Goal: Transaction & Acquisition: Obtain resource

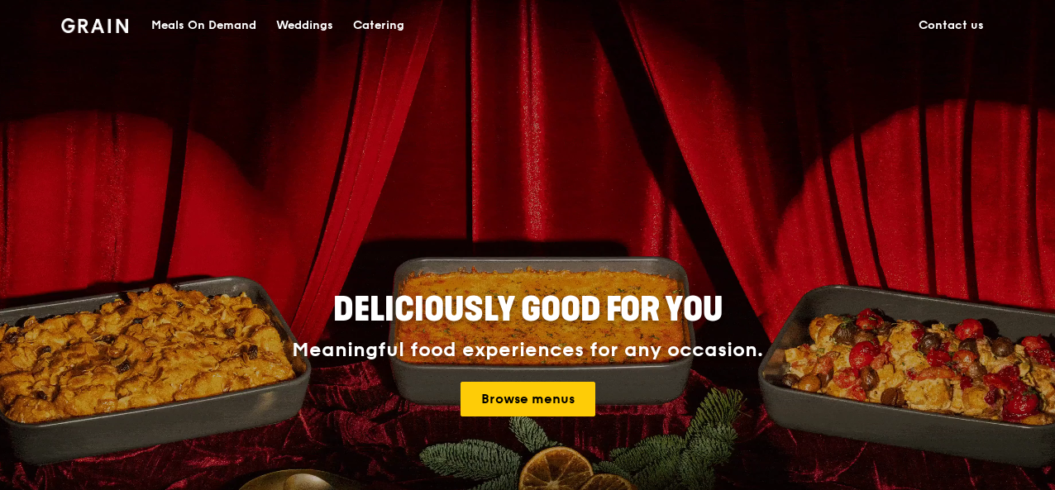
click at [938, 29] on link "Contact us" at bounding box center [951, 26] width 85 height 50
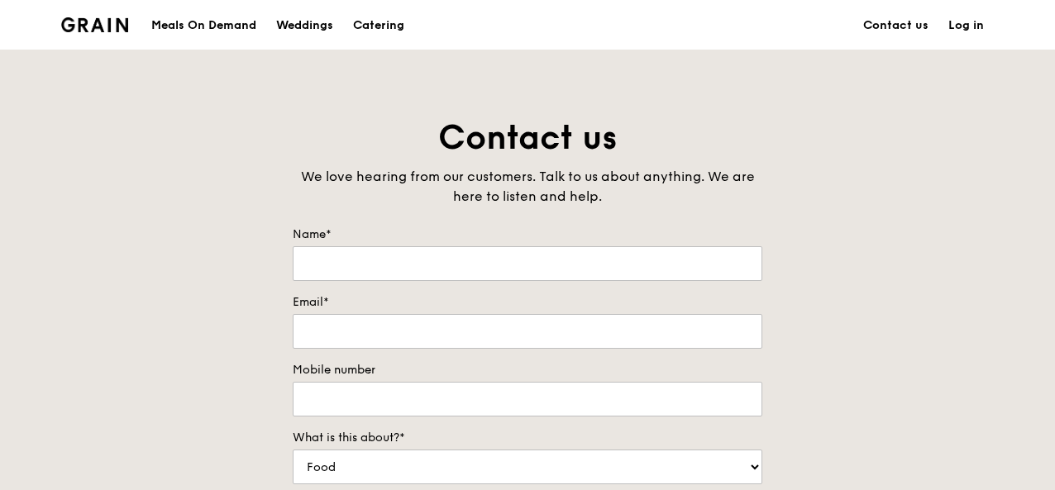
scroll to position [331, 0]
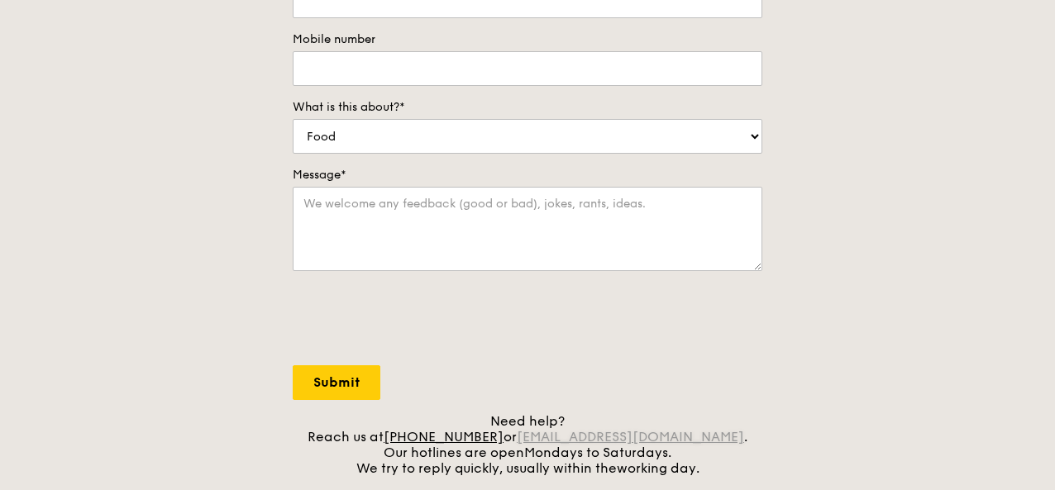
click at [691, 439] on link "concierge@grain.com.sg" at bounding box center [630, 437] width 227 height 16
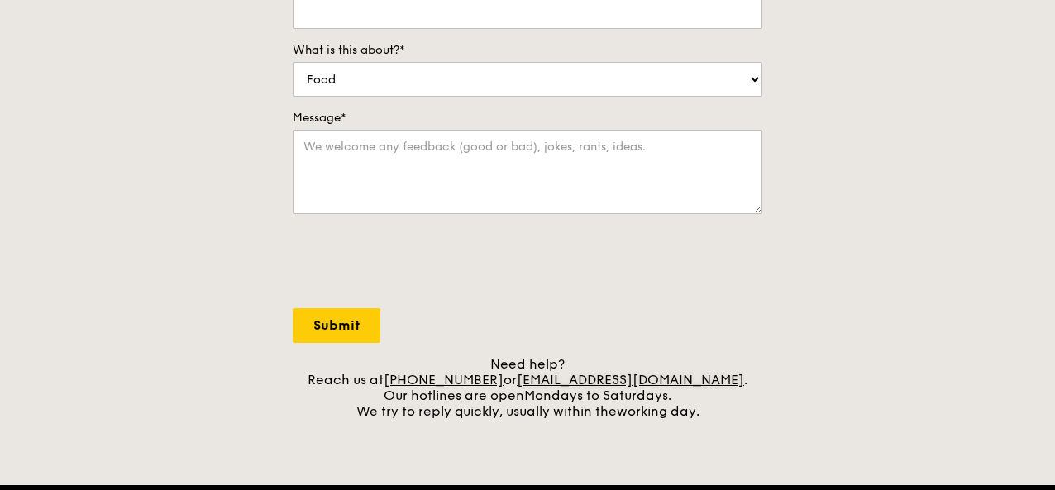
scroll to position [414, 0]
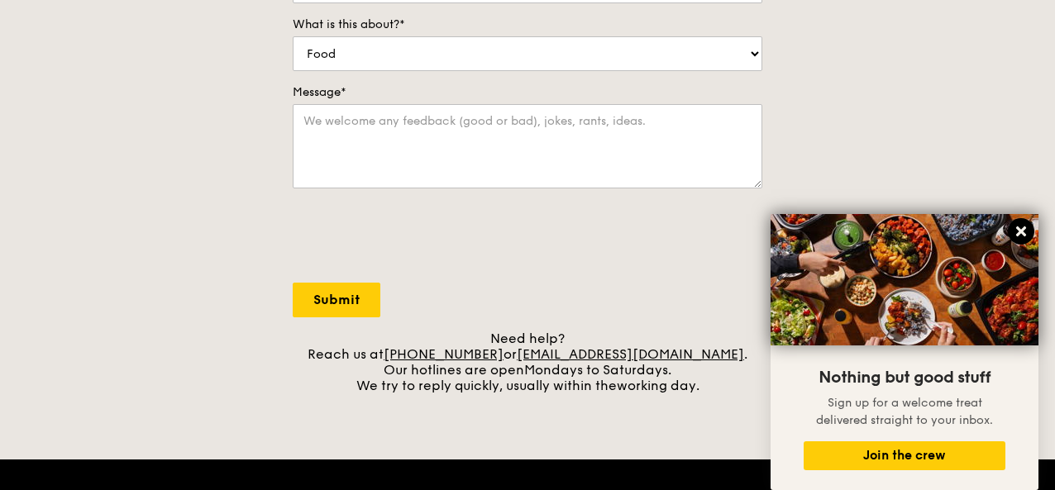
click at [1016, 228] on icon at bounding box center [1021, 231] width 15 height 15
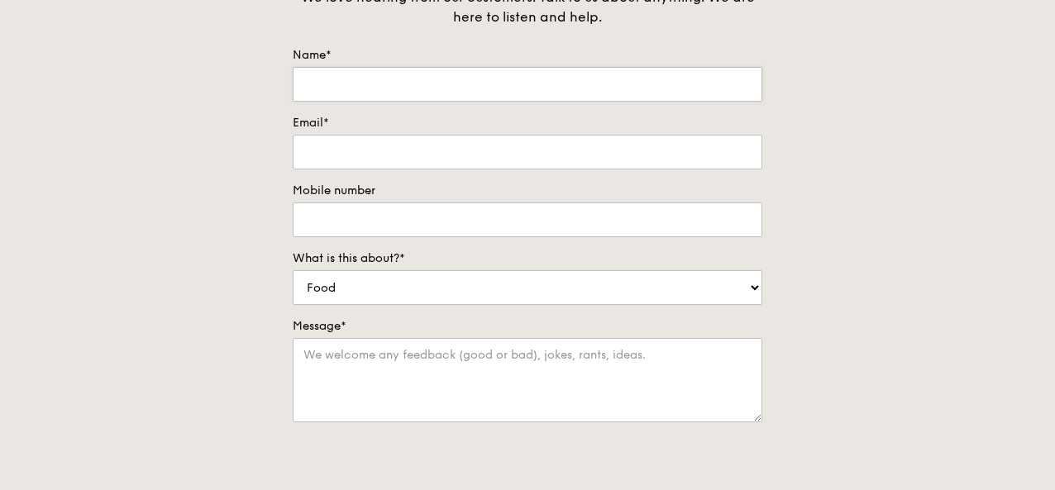
scroll to position [0, 0]
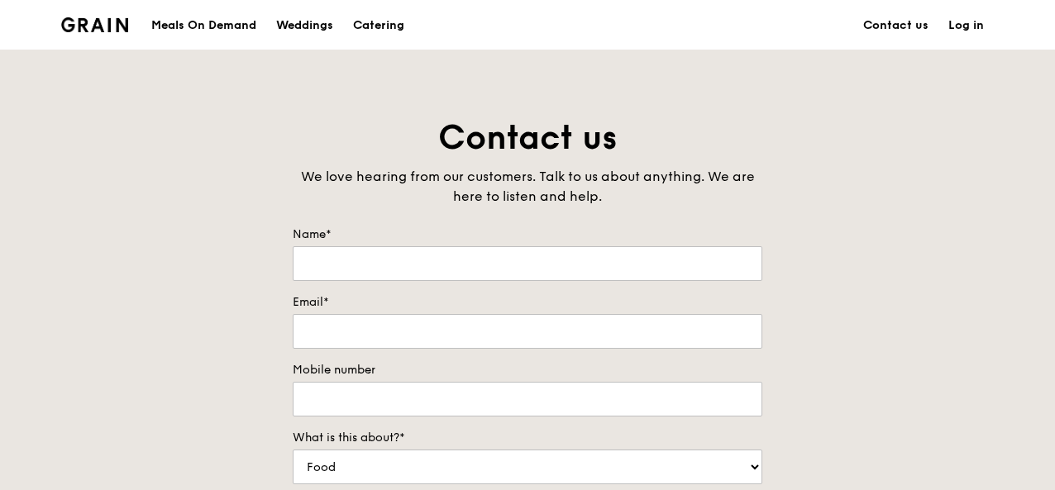
click at [88, 17] on img at bounding box center [94, 24] width 67 height 15
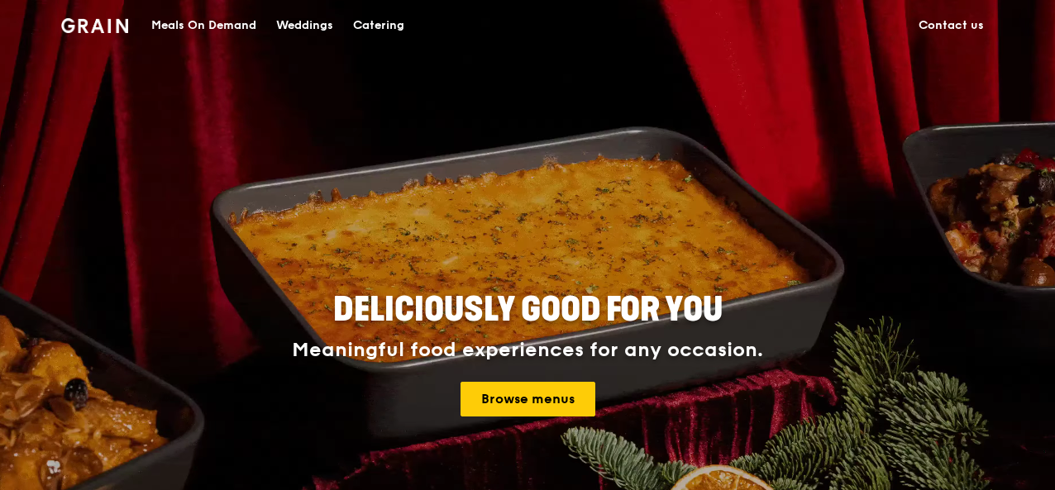
click at [380, 24] on div "Catering" at bounding box center [378, 26] width 51 height 50
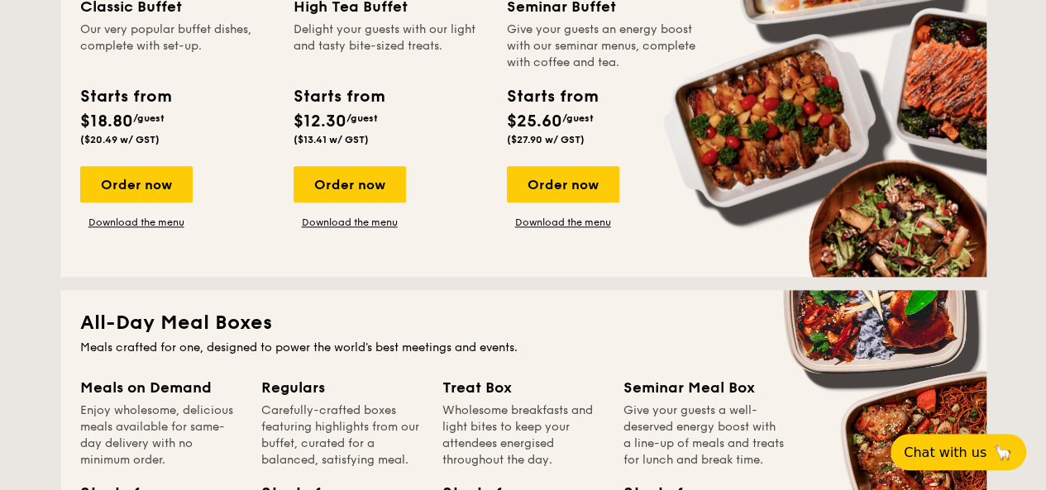
scroll to position [827, 0]
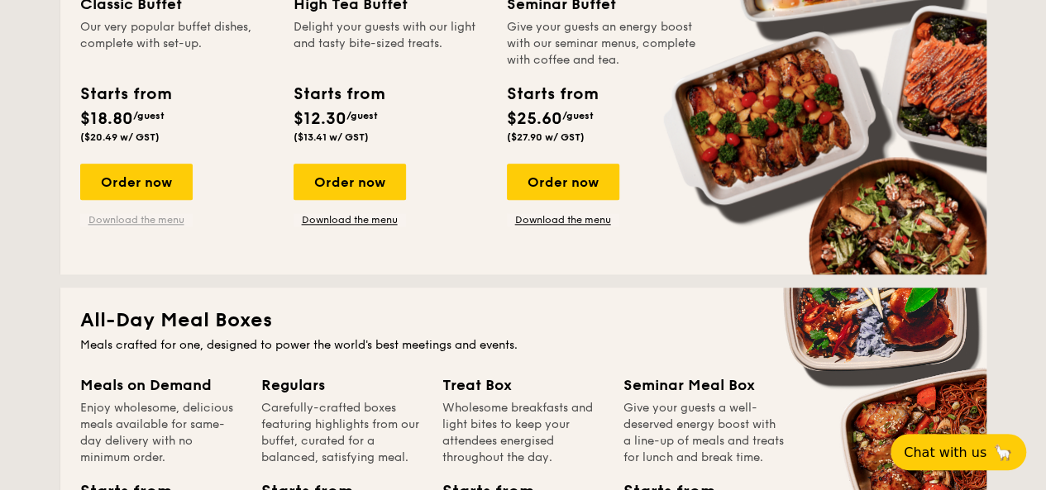
click at [153, 222] on link "Download the menu" at bounding box center [136, 219] width 112 height 13
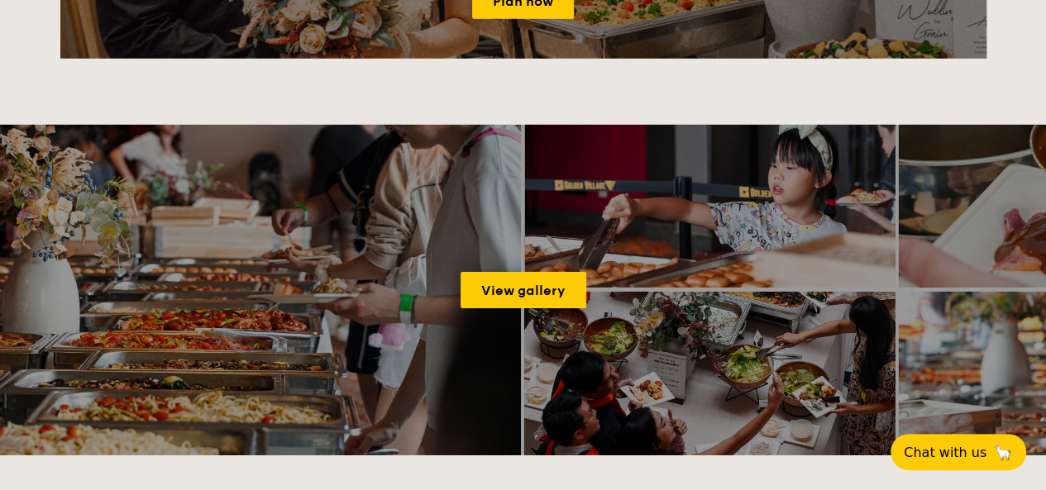
scroll to position [2316, 0]
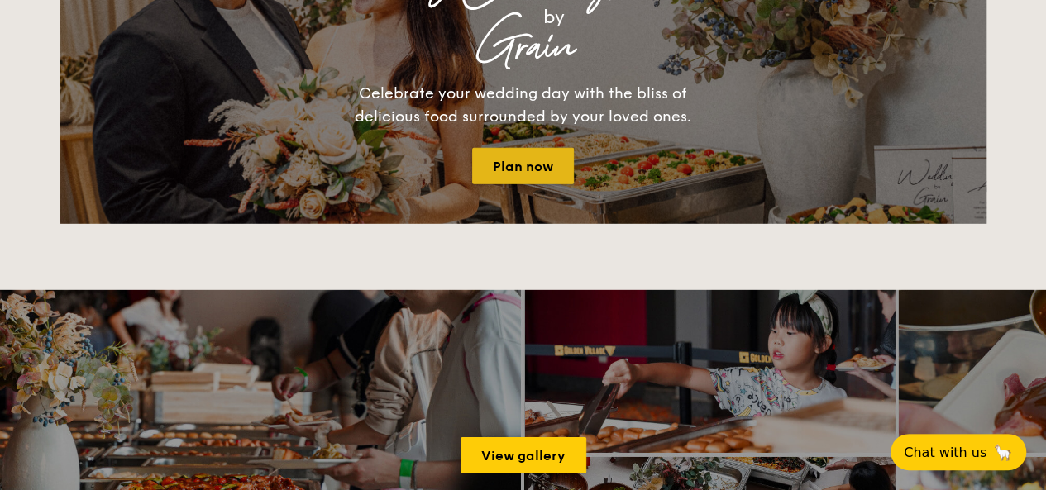
click at [537, 161] on link "Plan now" at bounding box center [523, 166] width 102 height 36
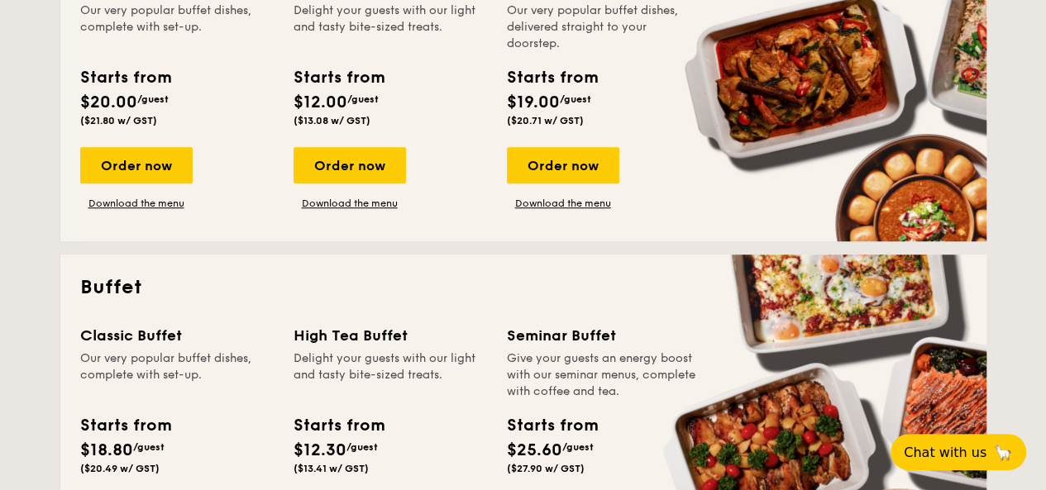
scroll to position [662, 0]
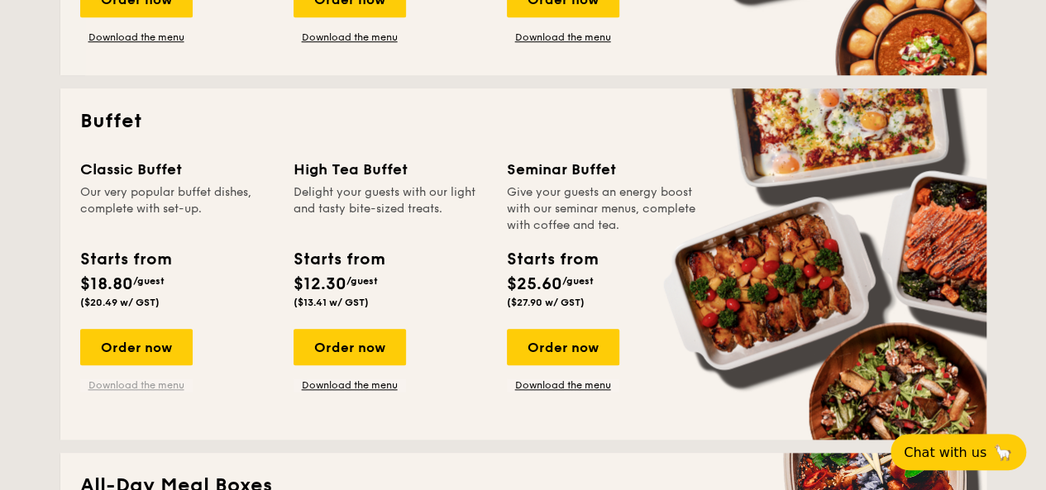
click at [150, 380] on link "Download the menu" at bounding box center [136, 385] width 112 height 13
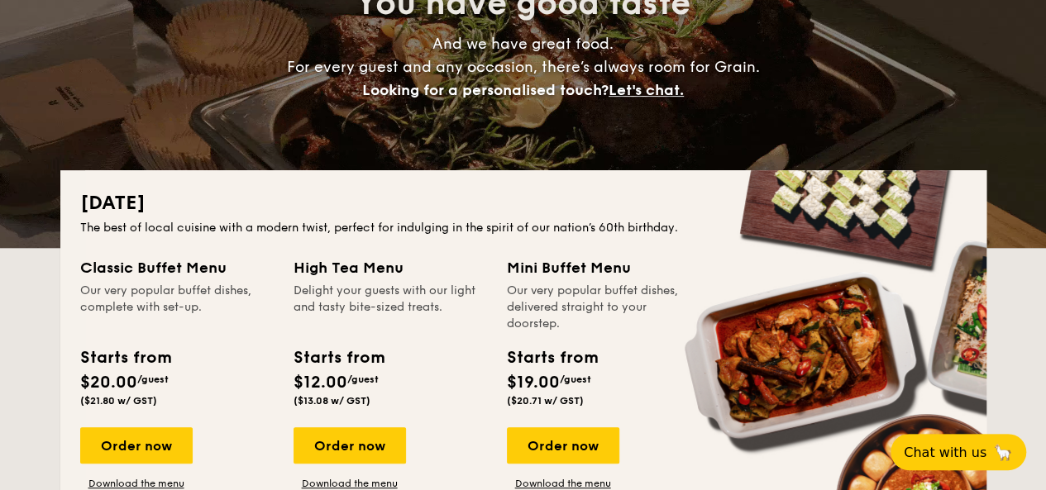
scroll to position [0, 0]
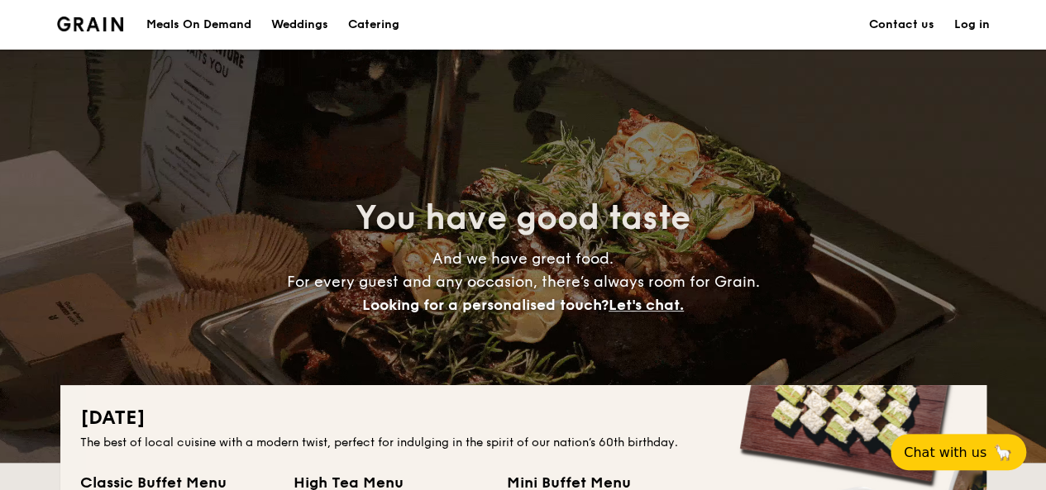
click at [385, 26] on h1 "Catering" at bounding box center [373, 25] width 51 height 50
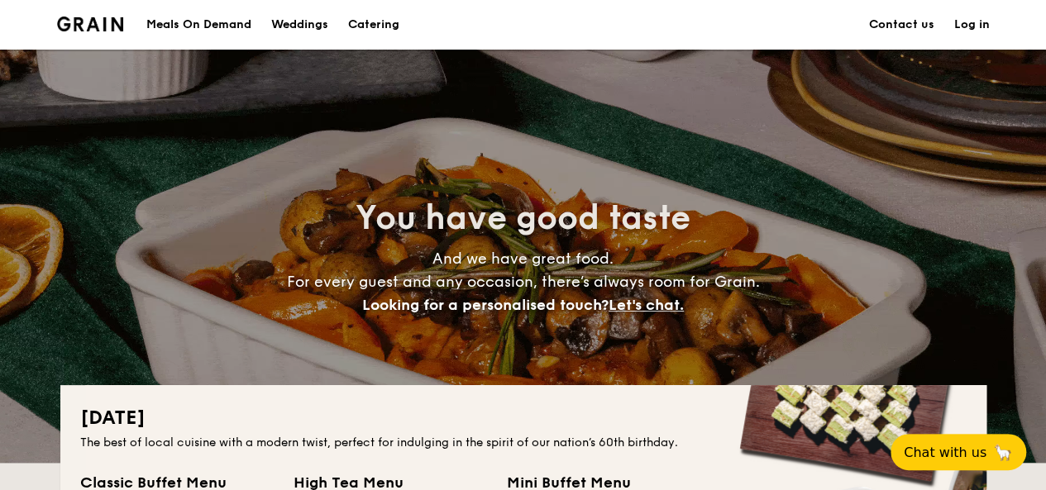
click at [387, 19] on h1 "Catering" at bounding box center [373, 25] width 51 height 50
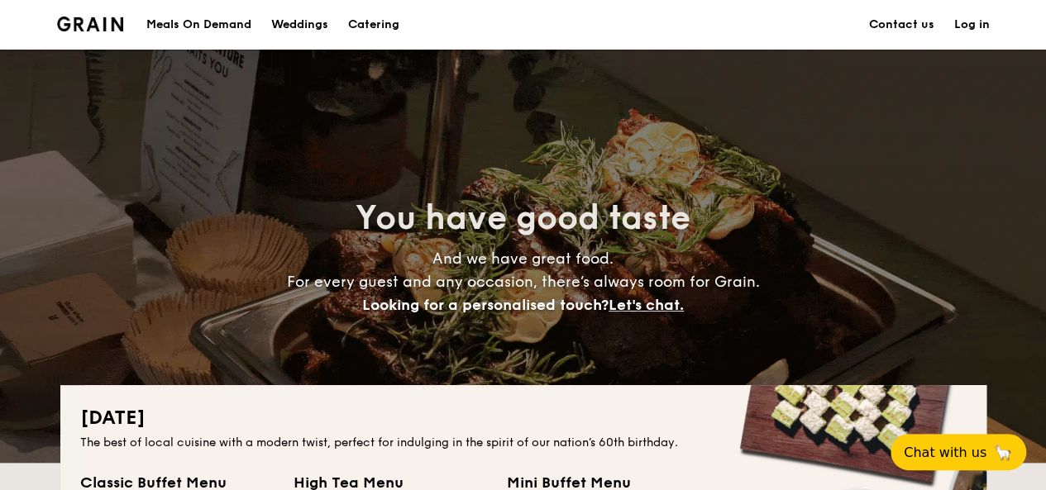
click at [382, 22] on h1 "Catering" at bounding box center [373, 25] width 51 height 50
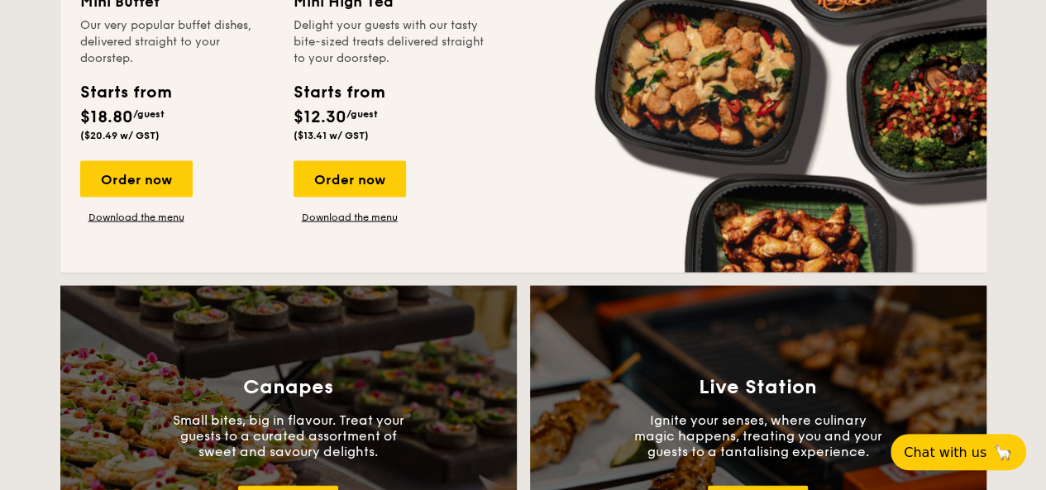
scroll to position [1737, 0]
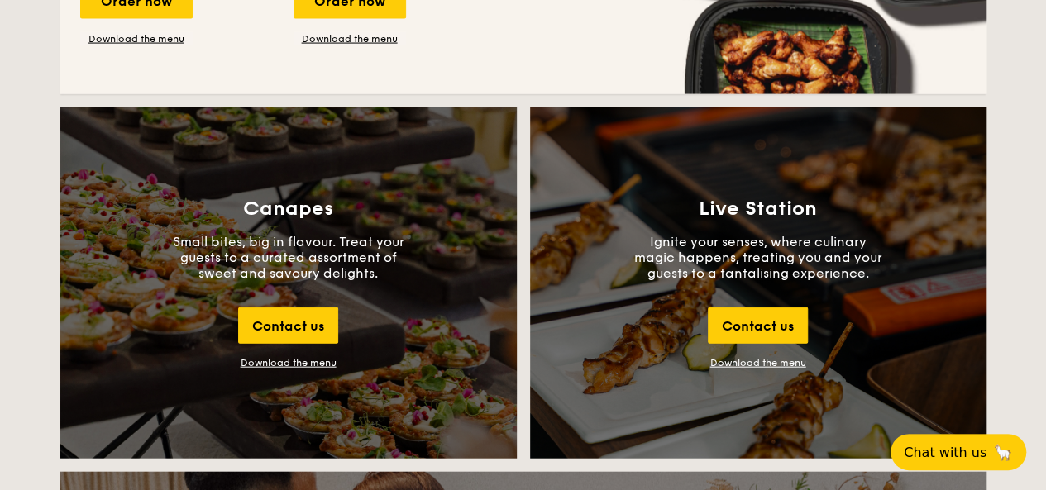
click at [275, 361] on div "Download the menu" at bounding box center [289, 363] width 96 height 12
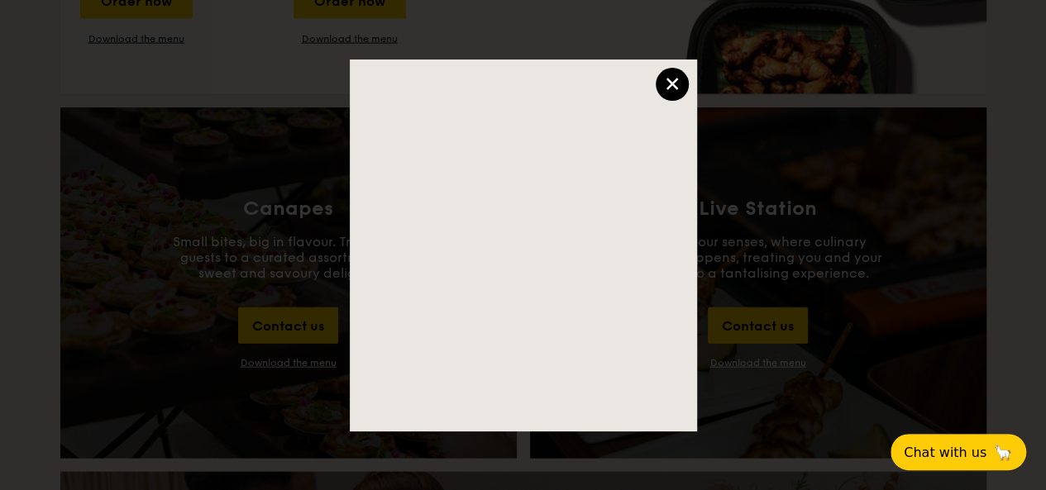
click at [685, 84] on div "×" at bounding box center [672, 84] width 33 height 33
